Goal: Communication & Community: Answer question/provide support

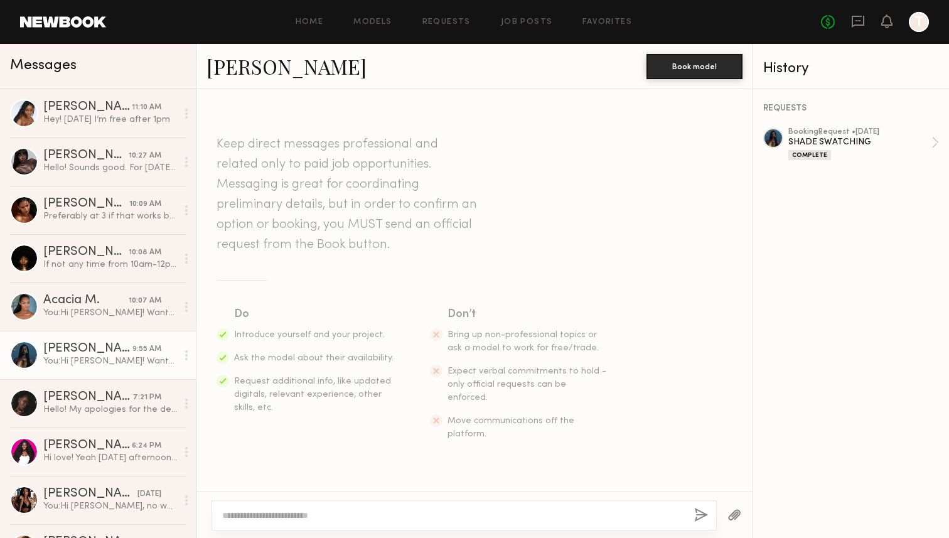
scroll to position [1385, 0]
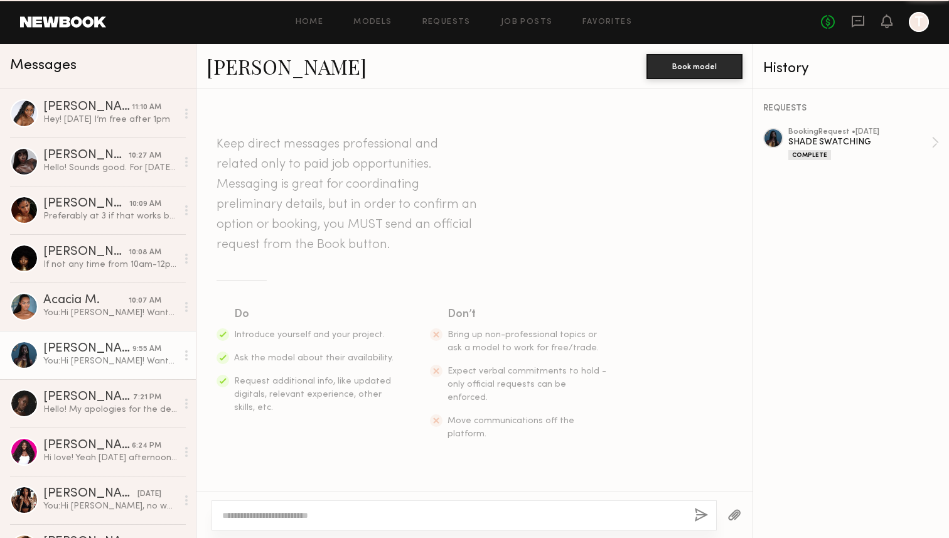
scroll to position [1385, 0]
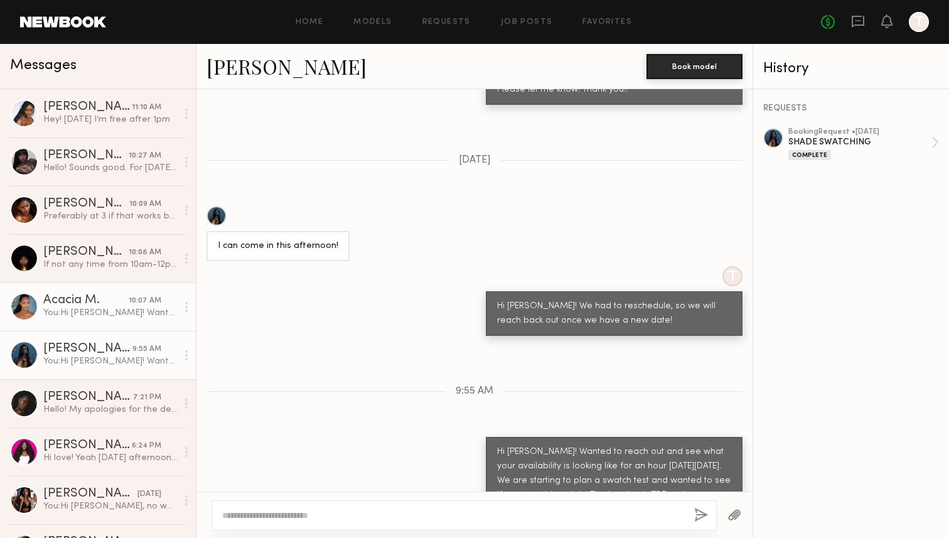
click at [115, 327] on link "Acacia M. 10:07 AM You: Hi Acacia! Wanted to reach out and see what your availa…" at bounding box center [98, 306] width 196 height 48
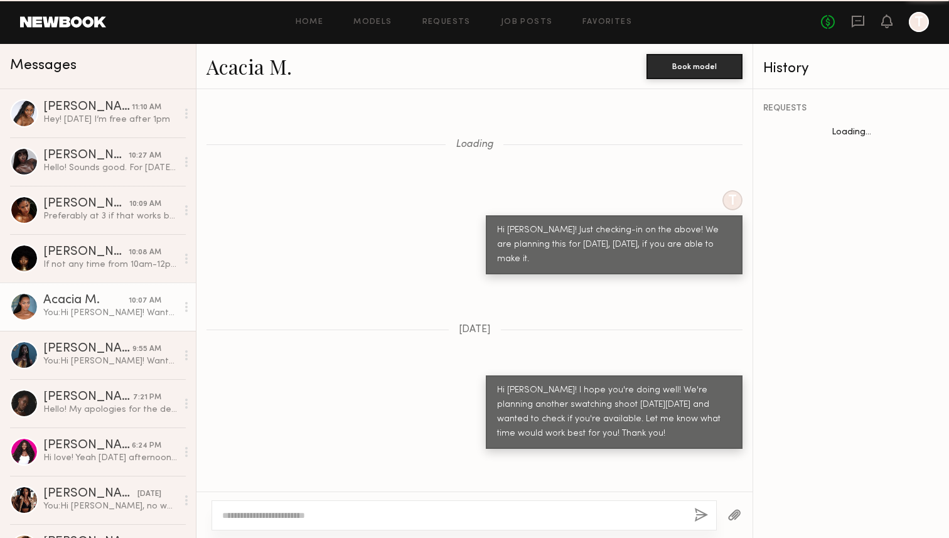
scroll to position [862, 0]
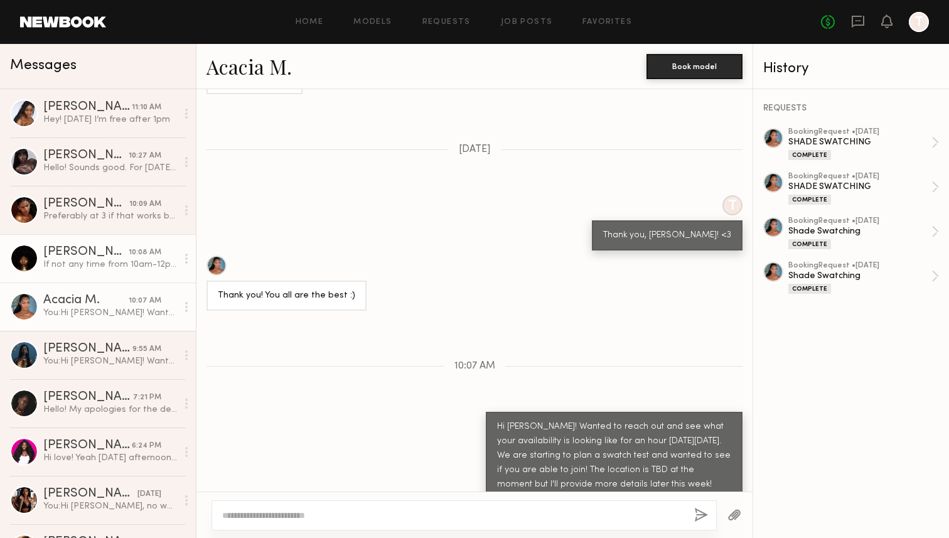
click at [136, 259] on div "If not any time from 10am-12pm for morning." at bounding box center [110, 265] width 134 height 12
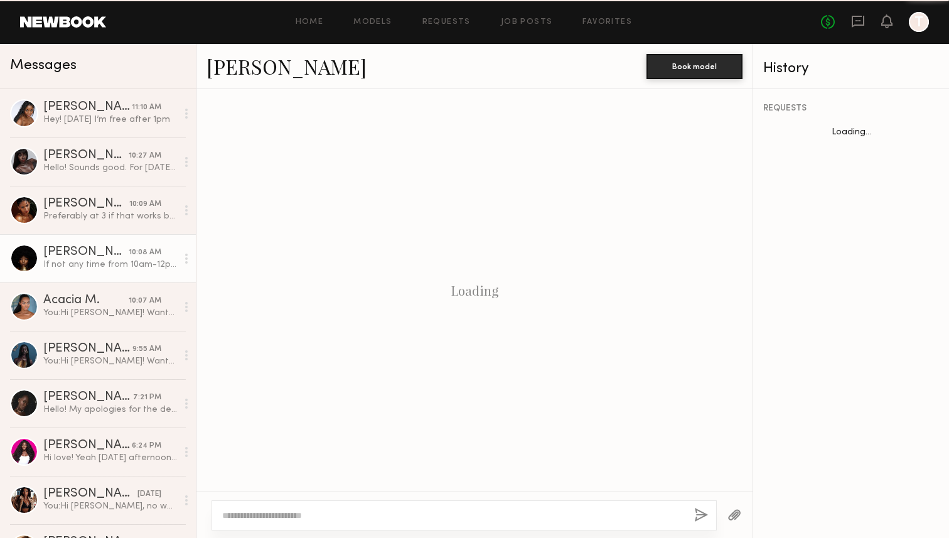
scroll to position [761, 0]
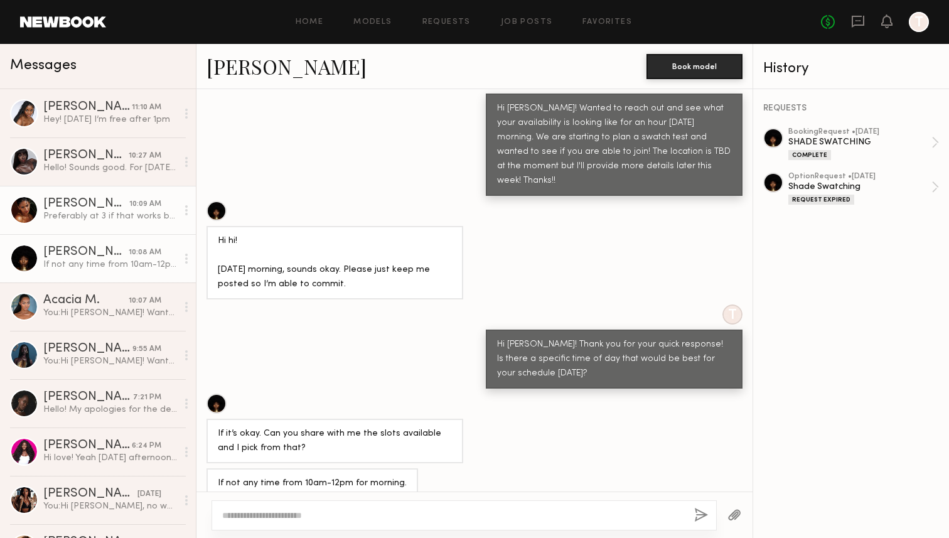
click at [139, 221] on div "Preferably at 3 if that works but I’m flexible" at bounding box center [110, 216] width 134 height 12
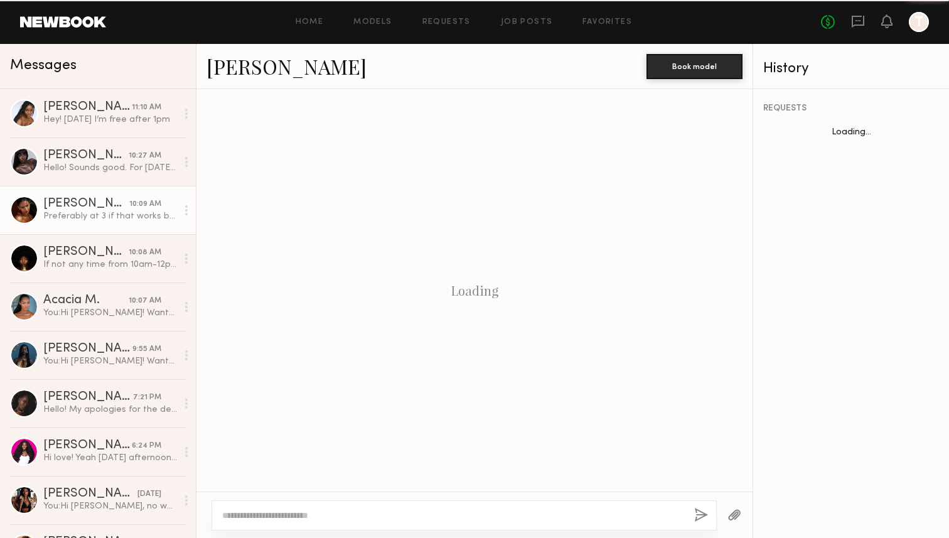
scroll to position [762, 0]
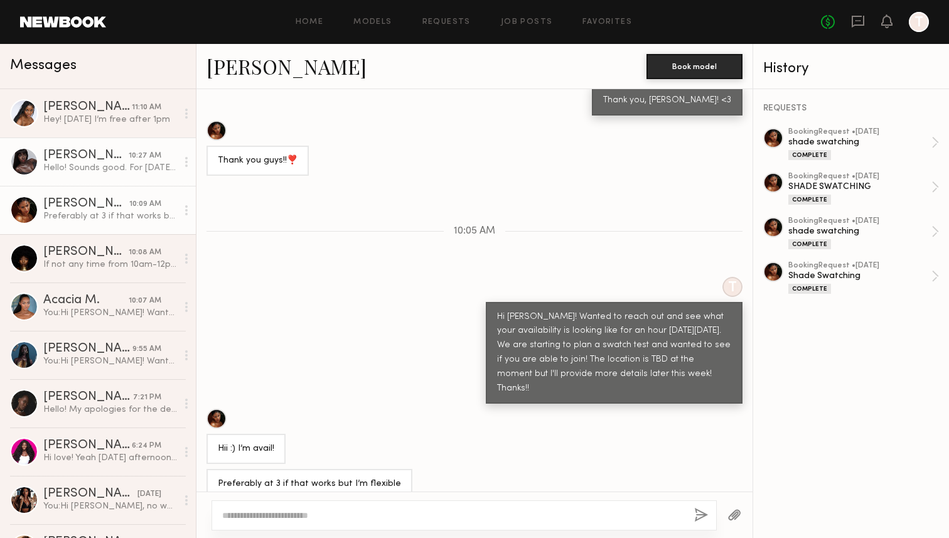
click at [154, 175] on link "Gigi D. 10:27 AM Hello! Sounds good. For this Thursday it should be ok but for …" at bounding box center [98, 161] width 196 height 48
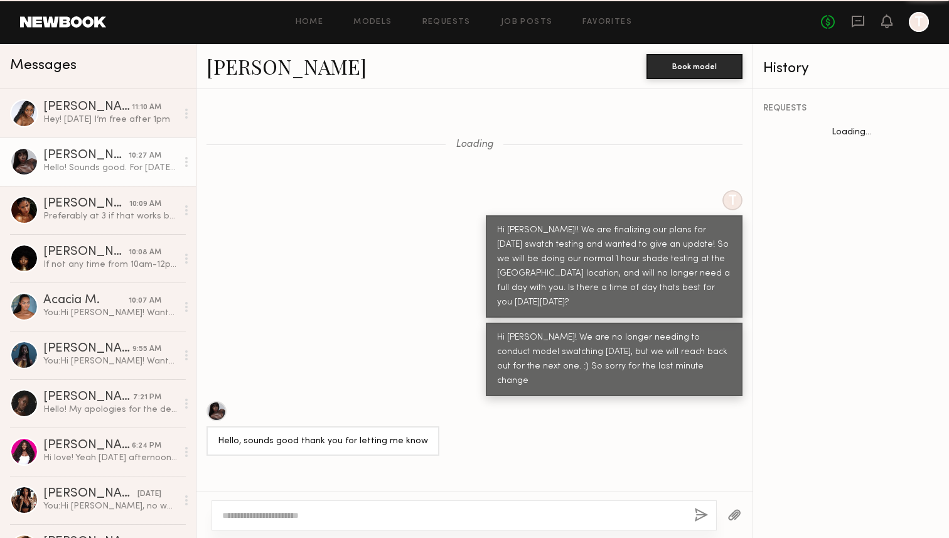
scroll to position [601, 0]
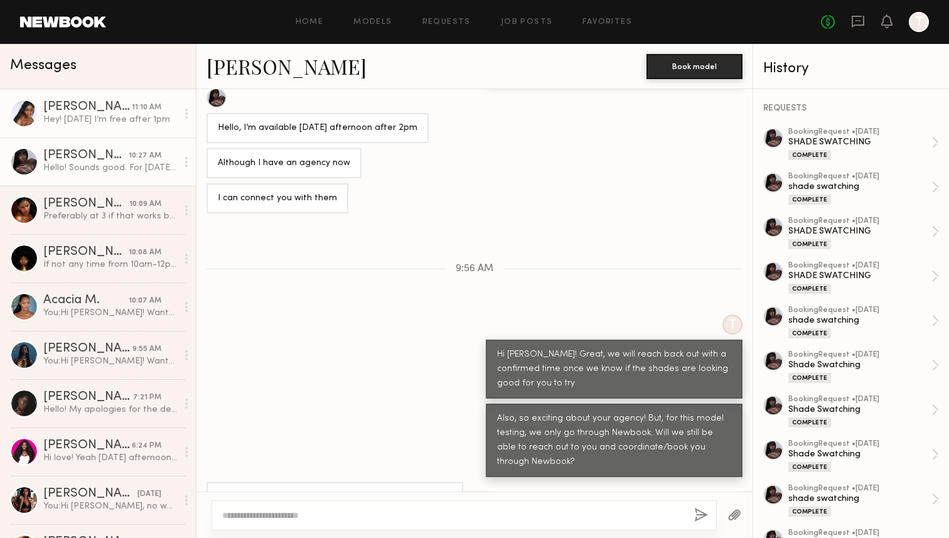
click at [152, 132] on link "Naomi B. 11:10 AM Hey! This Thursday I’m free after 1pm" at bounding box center [98, 113] width 196 height 48
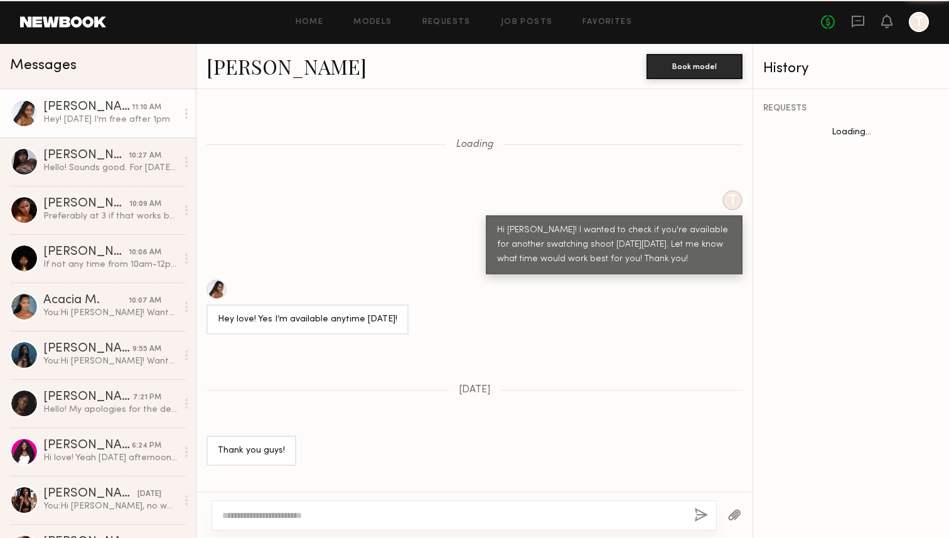
scroll to position [741, 0]
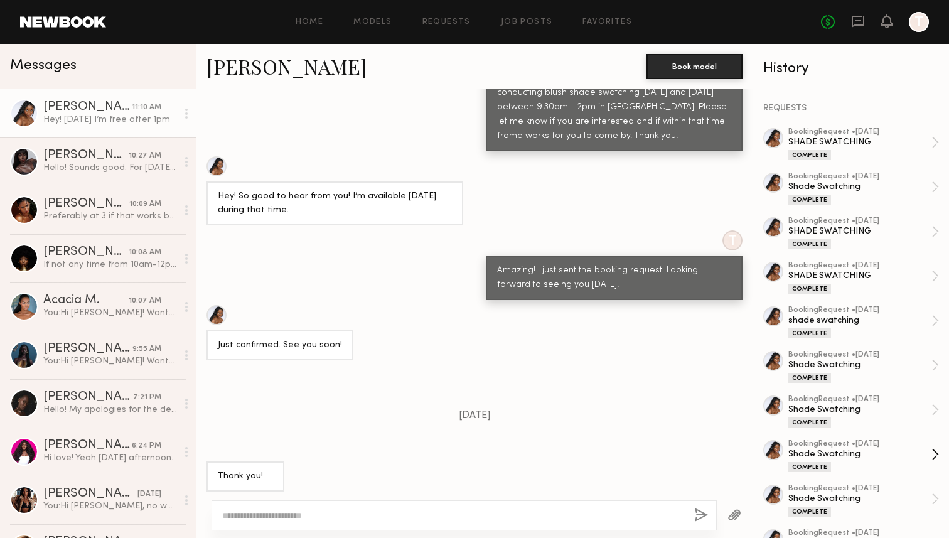
scroll to position [6854, 0]
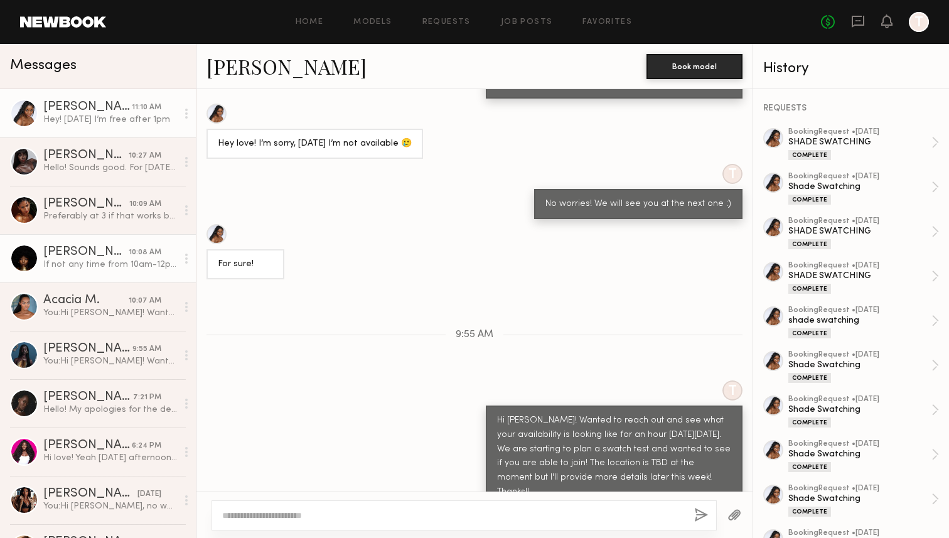
click at [107, 262] on div "If not any time from 10am-12pm for morning." at bounding box center [110, 265] width 134 height 12
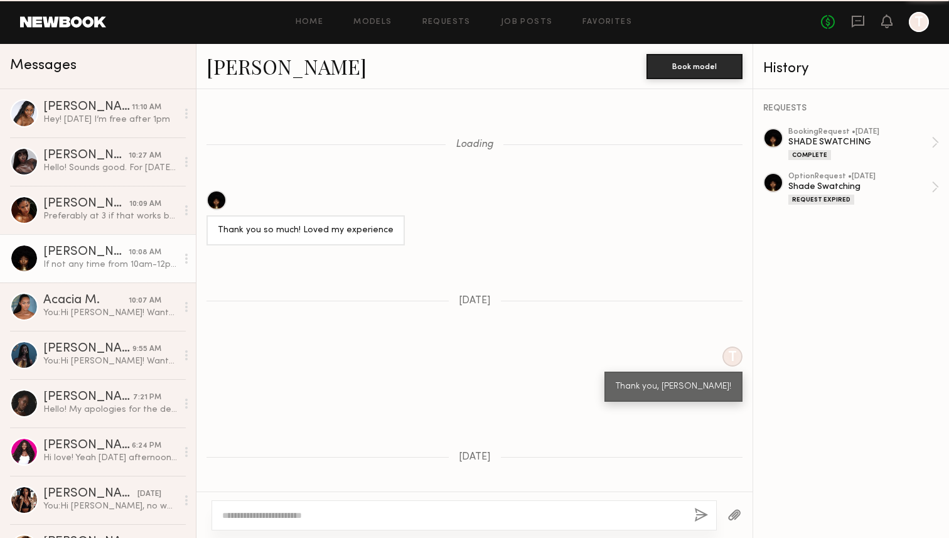
scroll to position [761, 0]
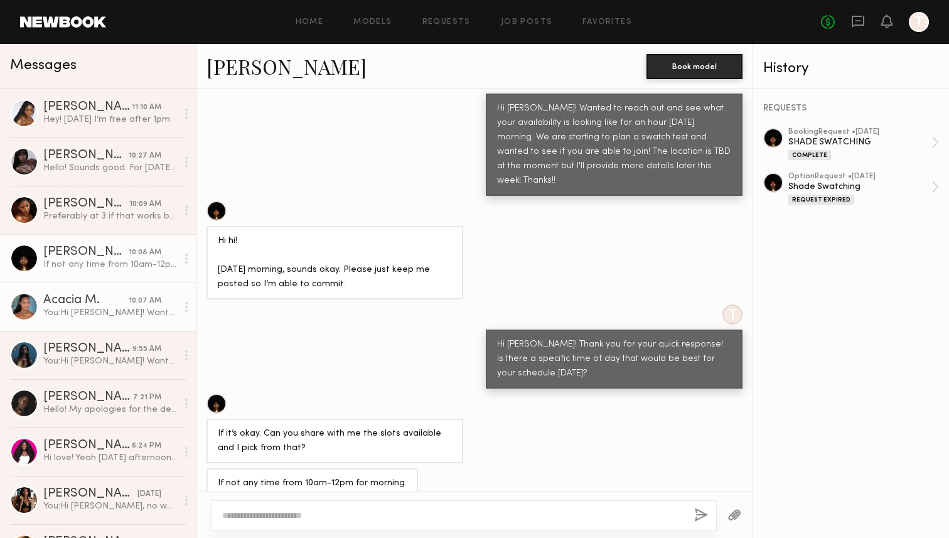
click at [106, 299] on div "Acacia M." at bounding box center [85, 300] width 85 height 13
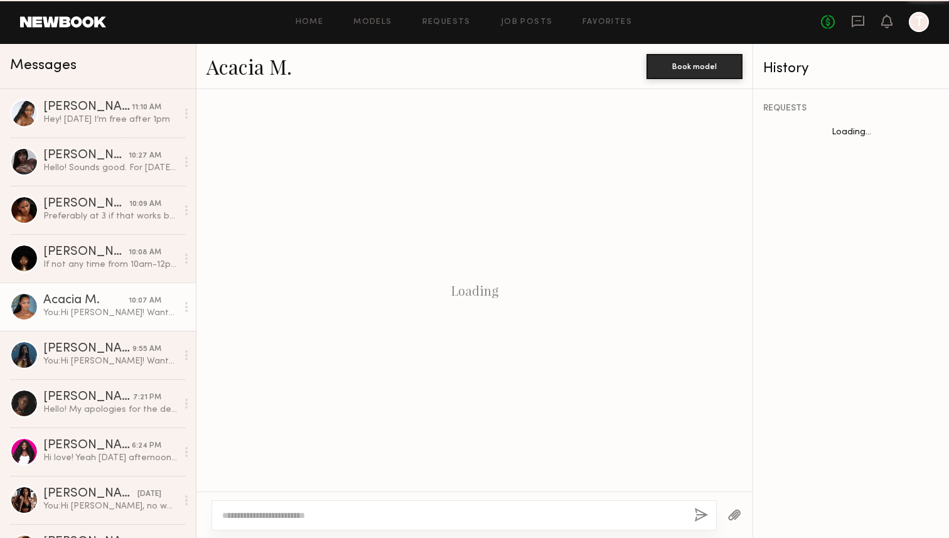
scroll to position [862, 0]
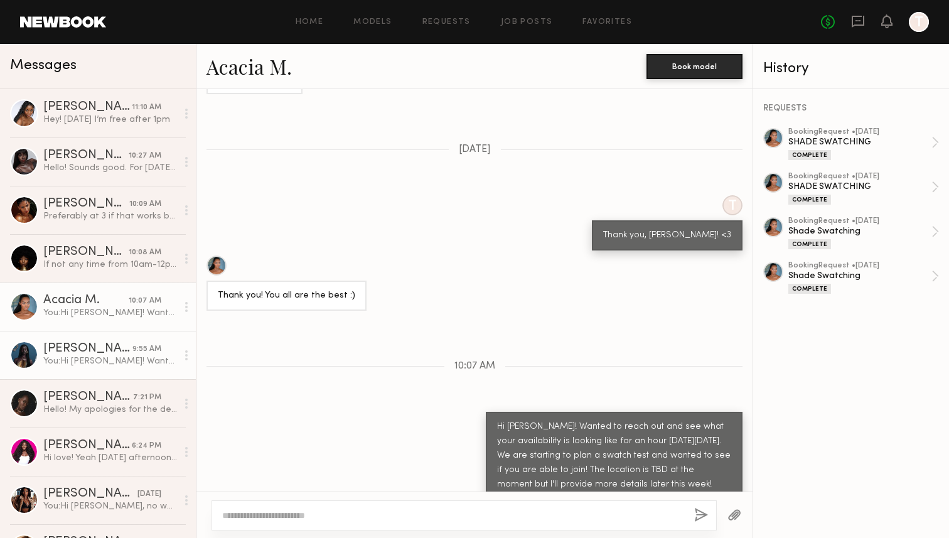
click at [98, 351] on div "[PERSON_NAME]" at bounding box center [87, 349] width 89 height 13
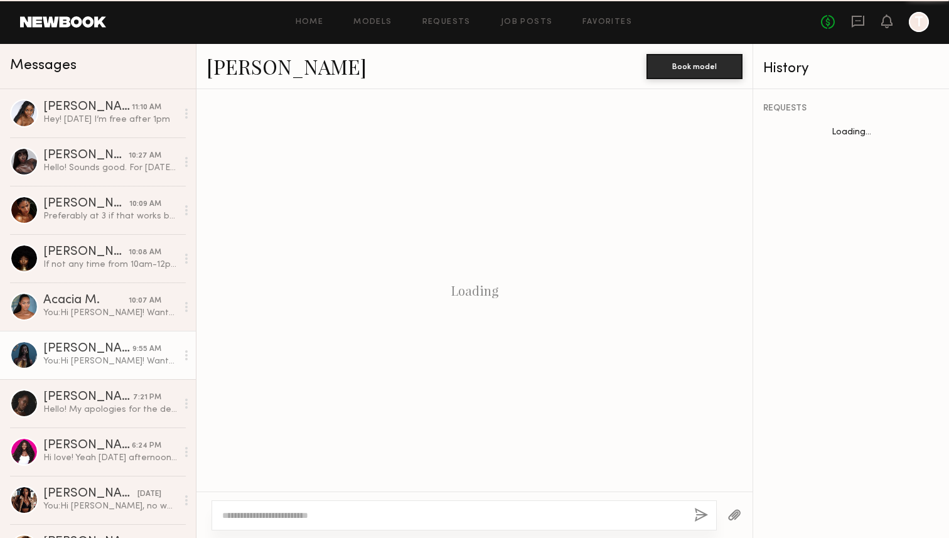
scroll to position [1385, 0]
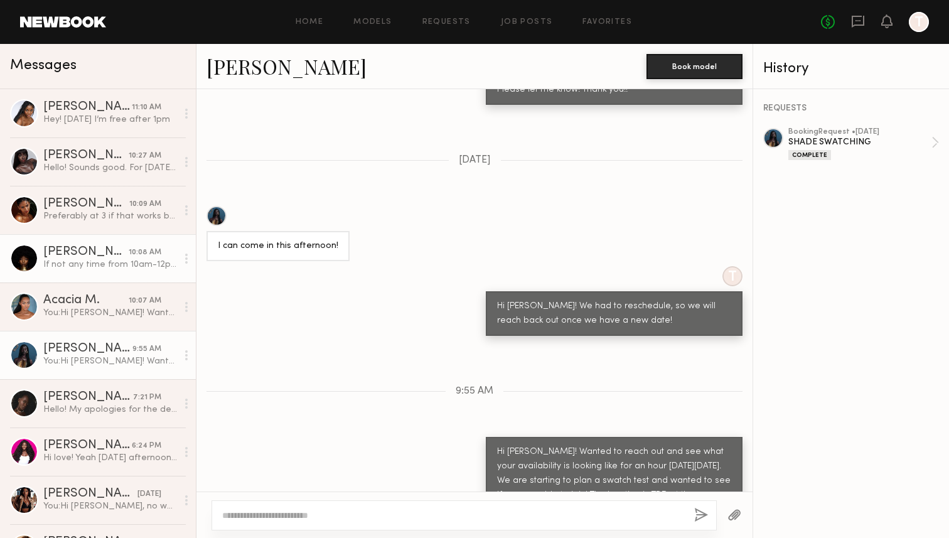
click at [121, 275] on link "Aisha A. 10:08 AM If not any time from 10am-12pm for morning." at bounding box center [98, 258] width 196 height 48
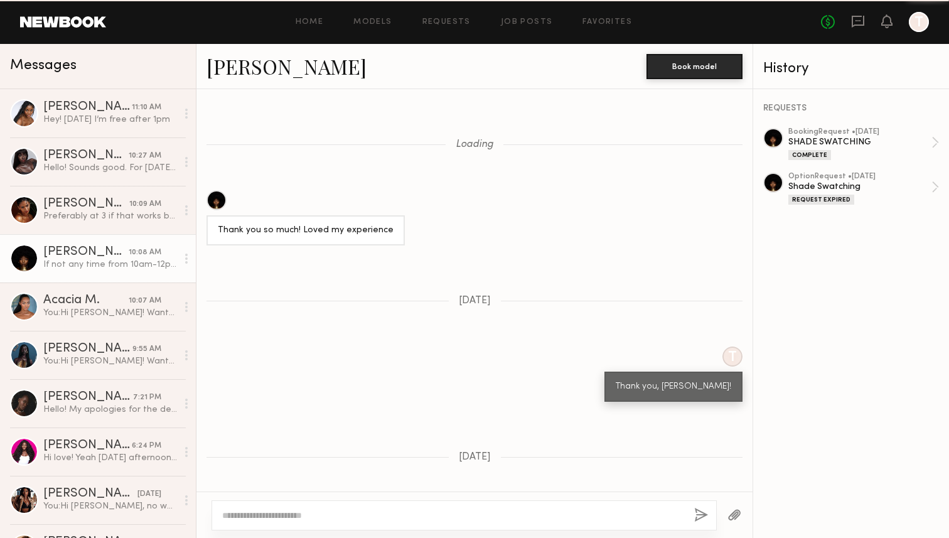
scroll to position [761, 0]
